Goal: Task Accomplishment & Management: Manage account settings

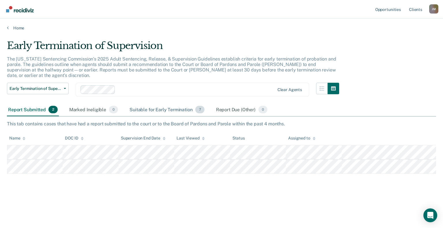
click at [163, 104] on div "Suitable for Early Termination 7" at bounding box center [166, 109] width 77 height 13
